Goal: Transaction & Acquisition: Purchase product/service

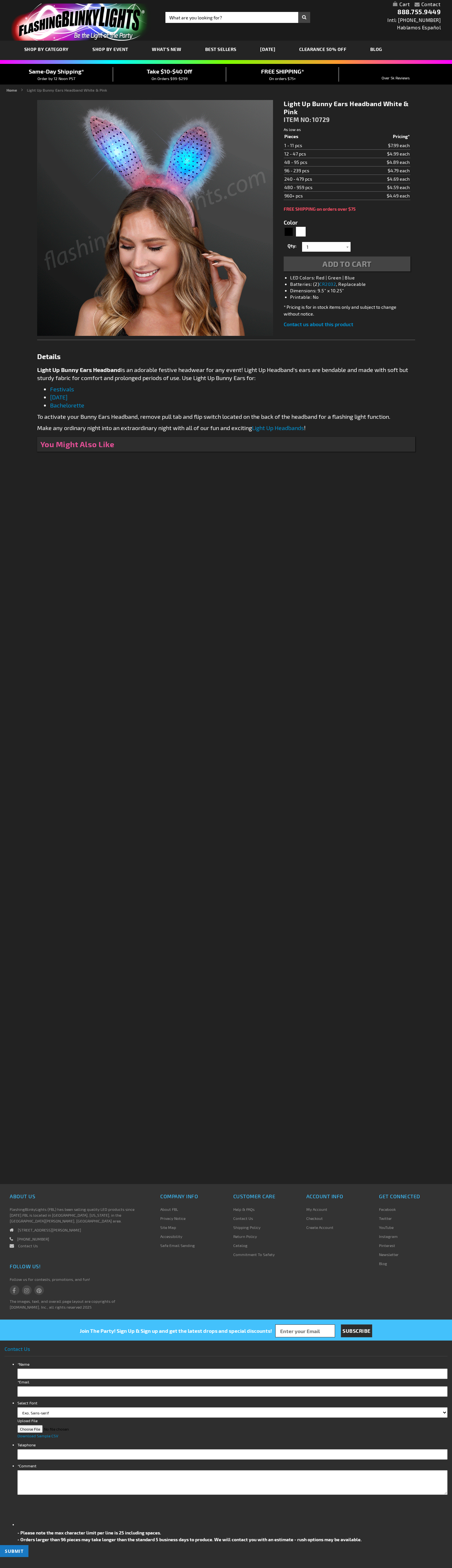
type input "5646"
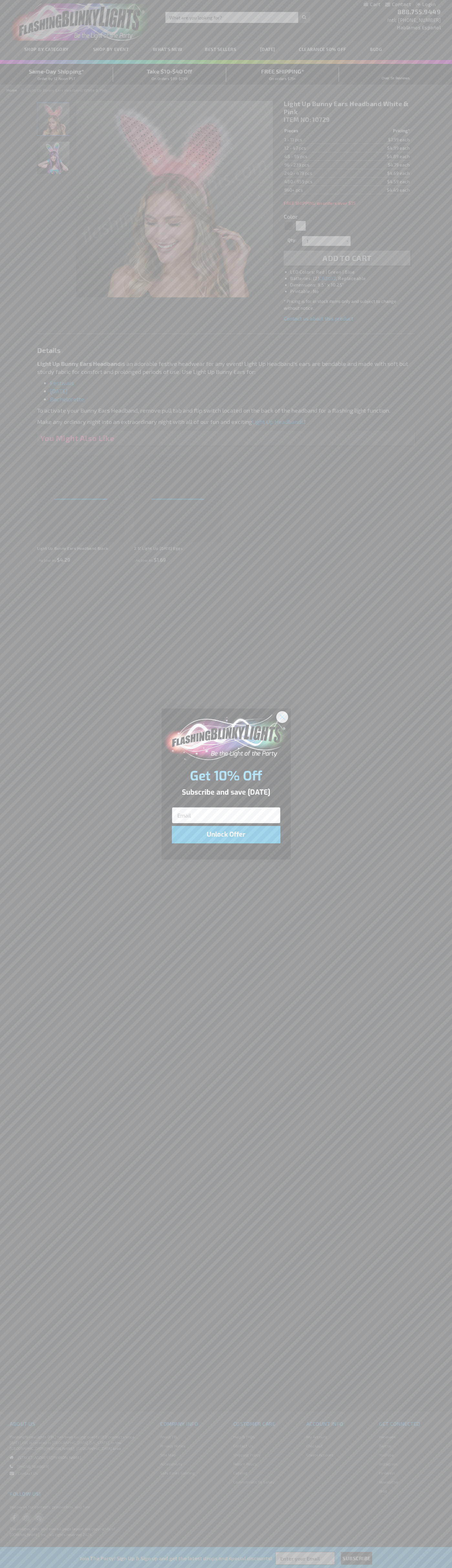
click at [282, 717] on icon "Close dialog" at bounding box center [282, 717] width 5 height 5
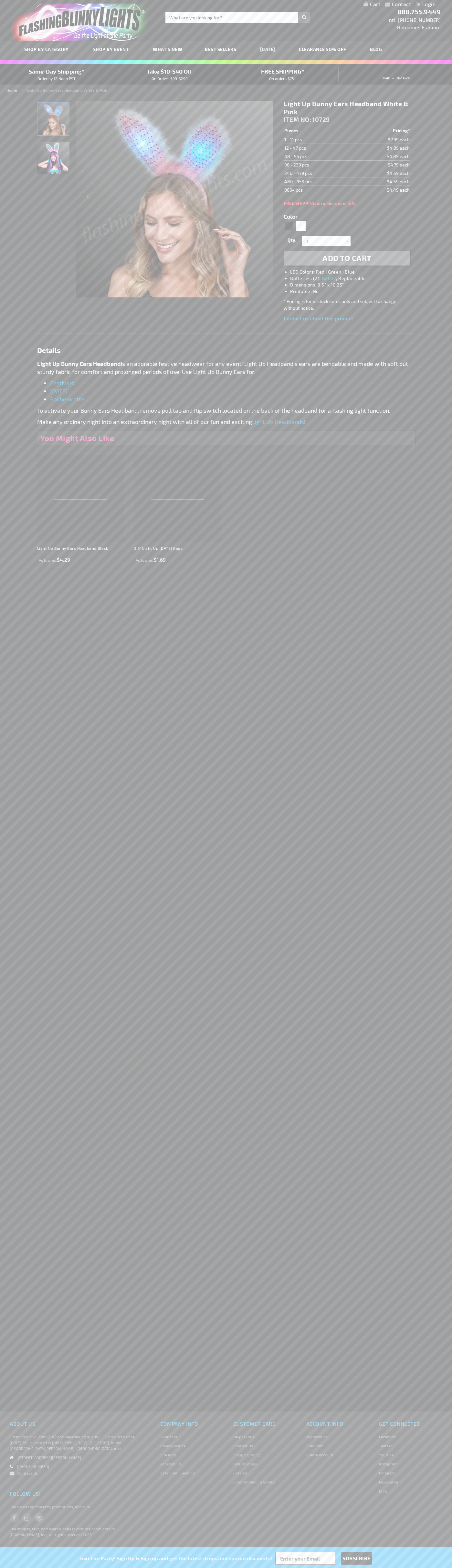
click at [346, 108] on h1 "Light Up Bunny Ears Headband White & Pink" at bounding box center [346, 108] width 126 height 17
click at [346, 258] on span "Add to Cart" at bounding box center [346, 258] width 49 height 9
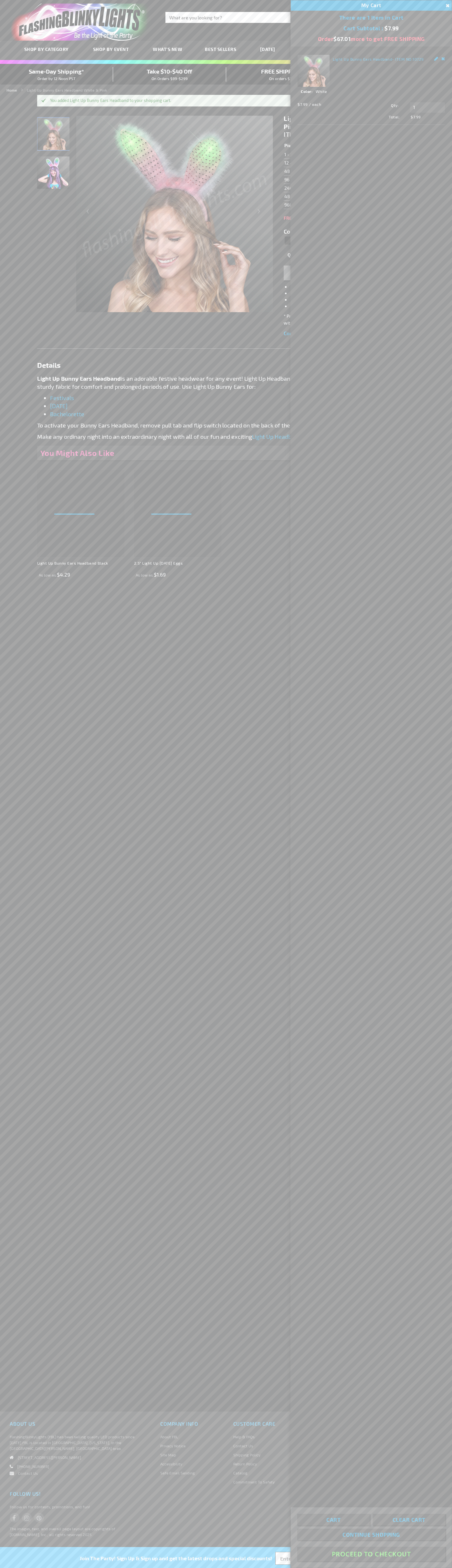
click at [371, 1554] on button "Proceed To Checkout" at bounding box center [371, 1554] width 148 height 14
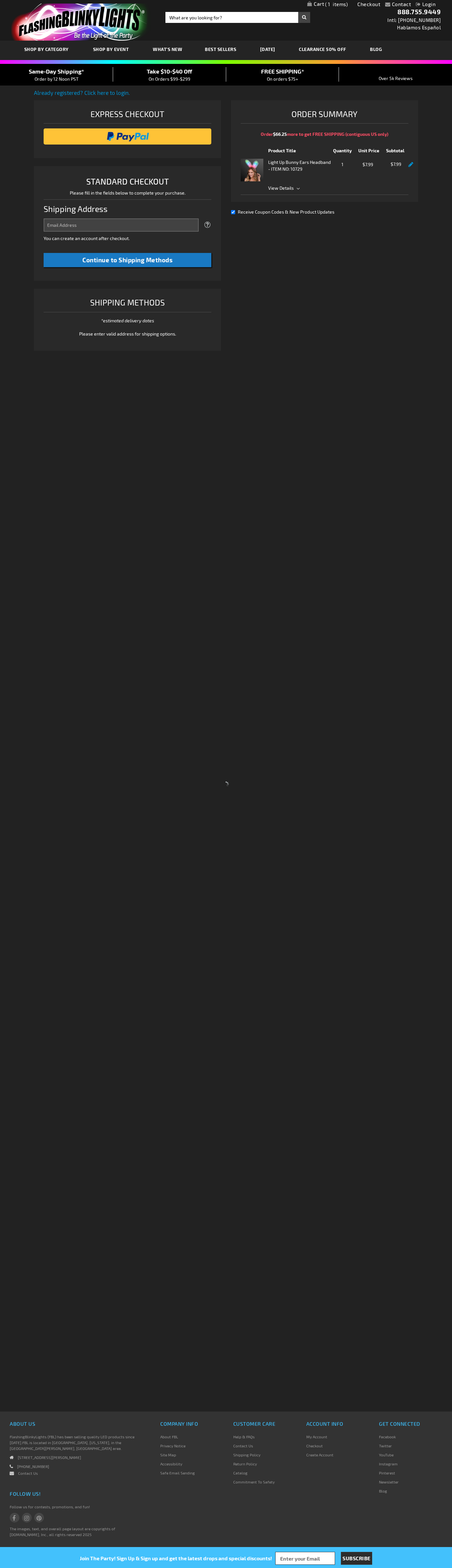
select select "US"
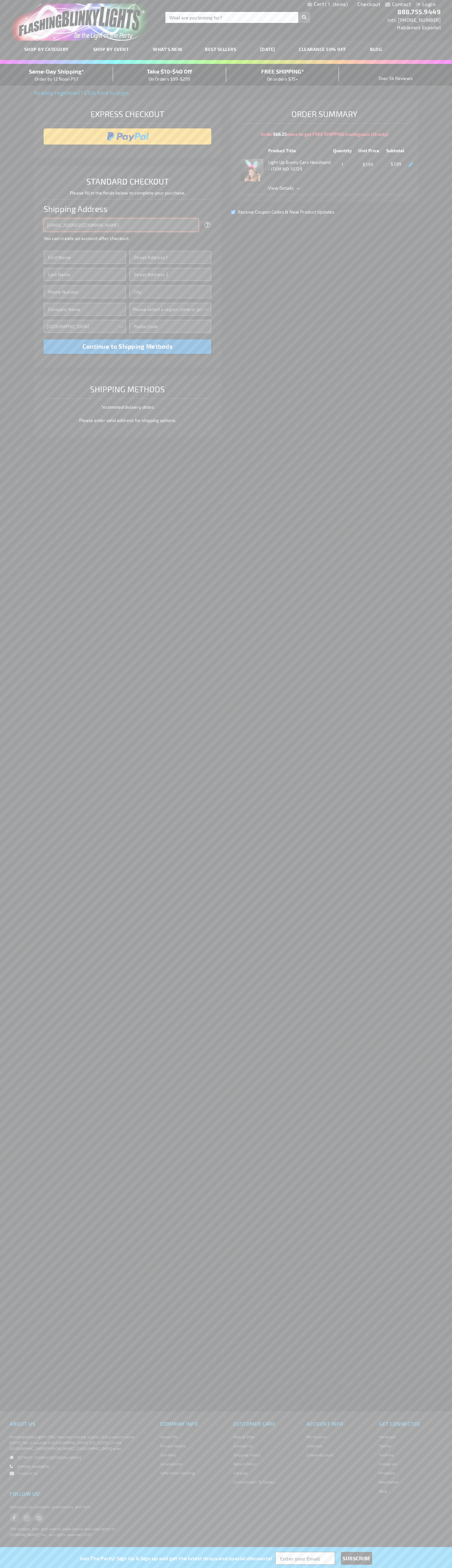
type input "johnsmith005@storebotmail.joonix.net"
type input "John"
type input "4581 Webb Street"
type input "First floor"
type input "pryor"
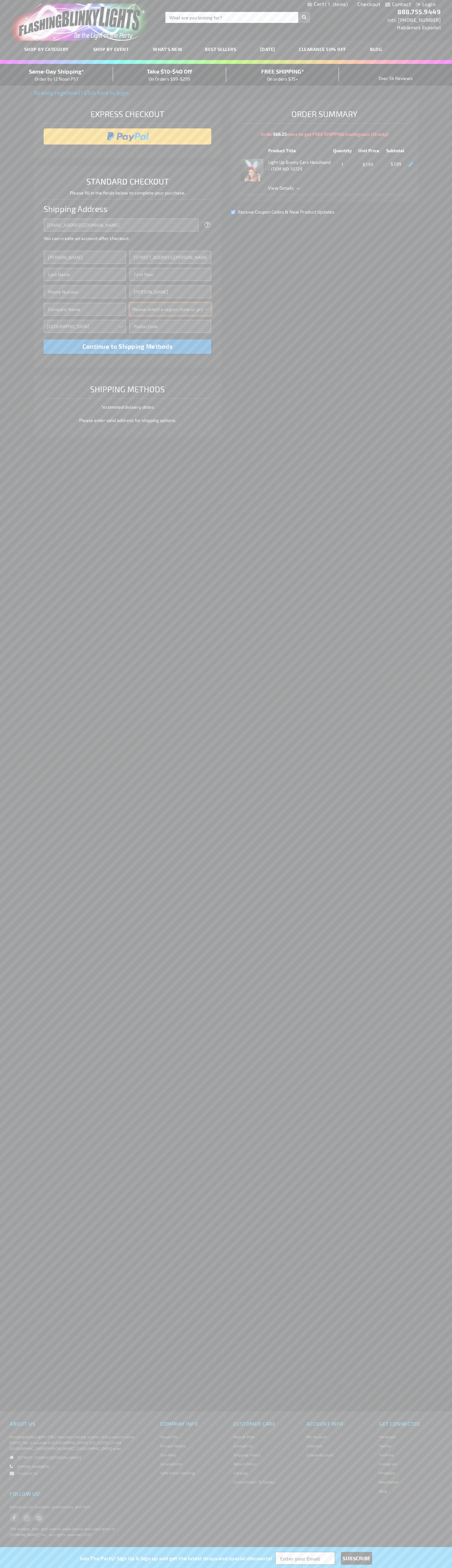
select select "48"
type input "74361"
type input "Smith"
type input "6502530000"
type input "John Smith"
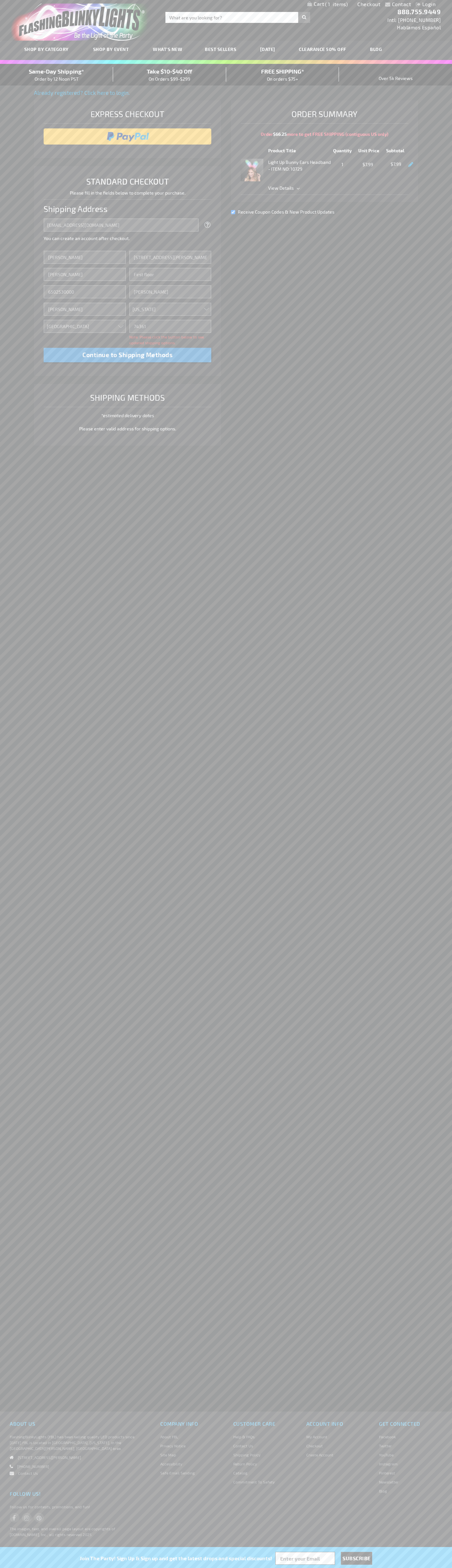
click at [57, 75] on div "Same-Day Shipping* Order by 12 Noon PST" at bounding box center [57, 74] width 113 height 15
click at [128, 136] on input "image" at bounding box center [127, 136] width 161 height 13
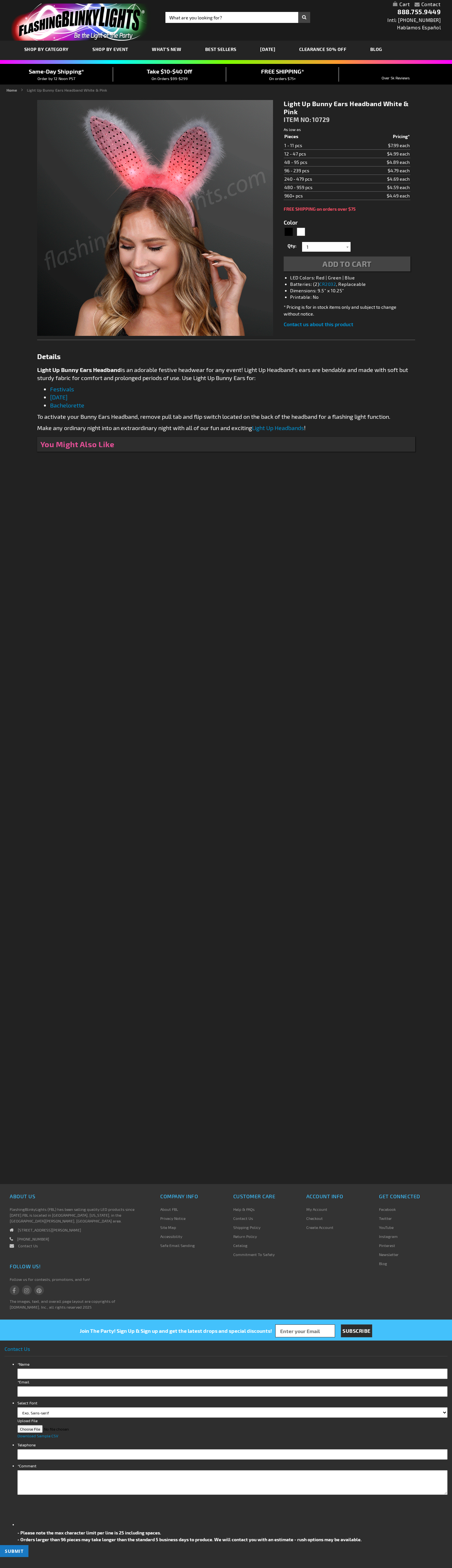
type input "5646"
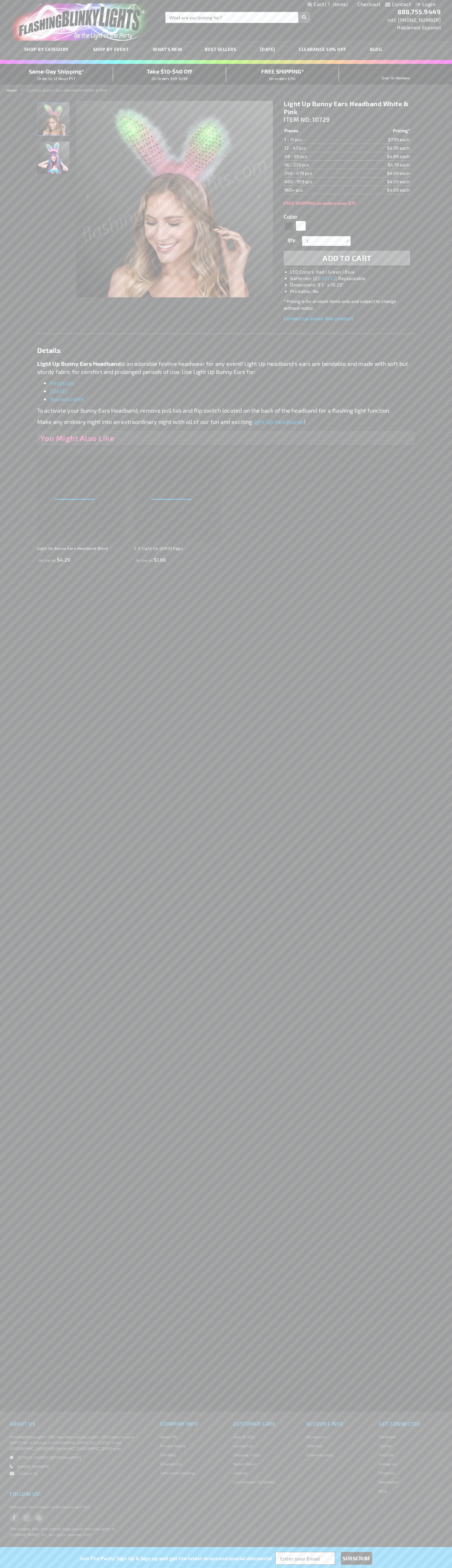
click at [328, 5] on span "1" at bounding box center [336, 4] width 23 height 6
